Goal: Find specific page/section: Find specific page/section

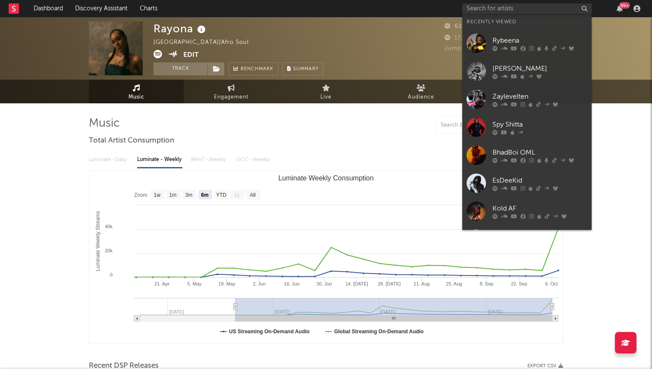
select select "6m"
click at [515, 121] on div "Spy Shitta" at bounding box center [539, 124] width 95 height 10
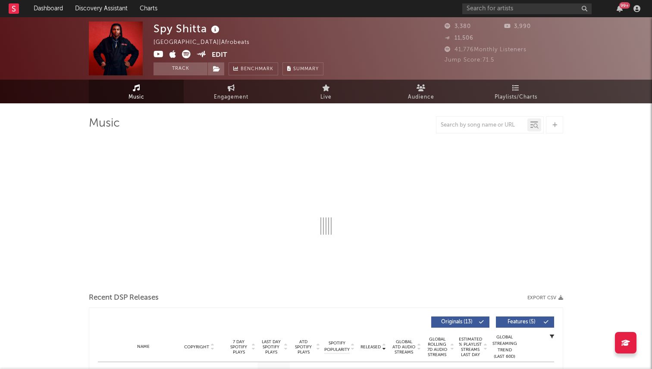
select select "6m"
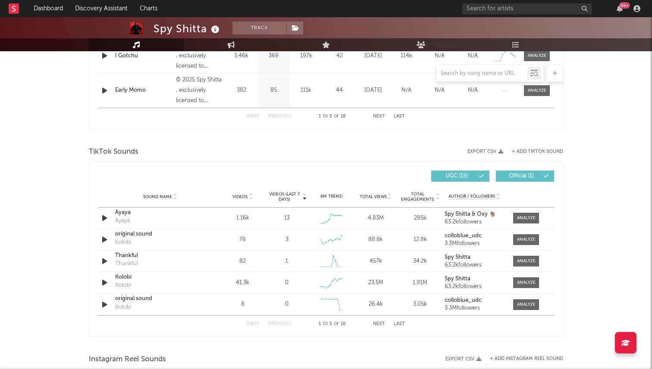
scroll to position [496, 0]
click at [495, 74] on input "text" at bounding box center [481, 73] width 91 height 7
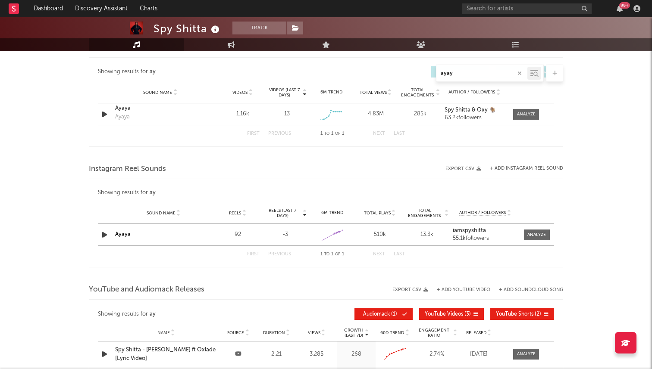
scroll to position [427, 0]
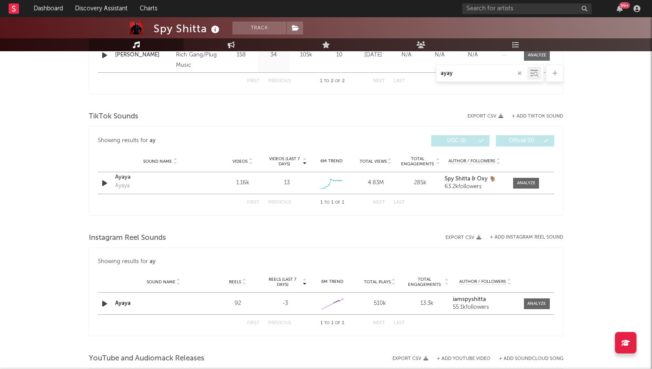
type input "ayaya"
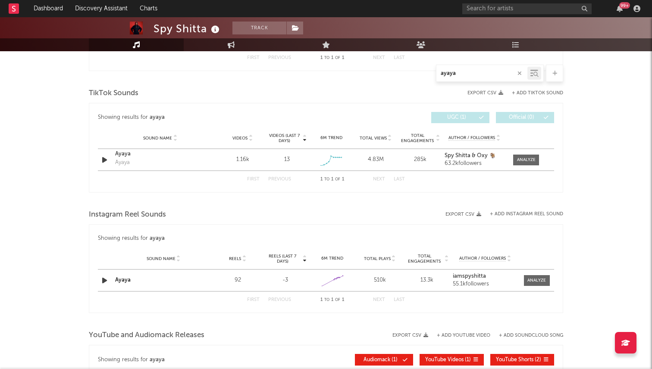
scroll to position [411, 0]
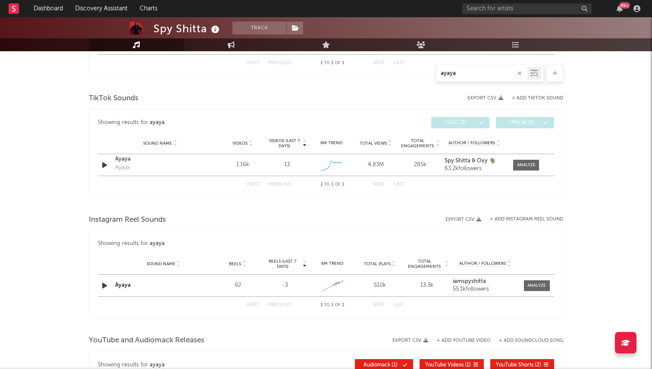
click at [519, 69] on button "button" at bounding box center [519, 73] width 7 height 8
